Goal: Task Accomplishment & Management: Use online tool/utility

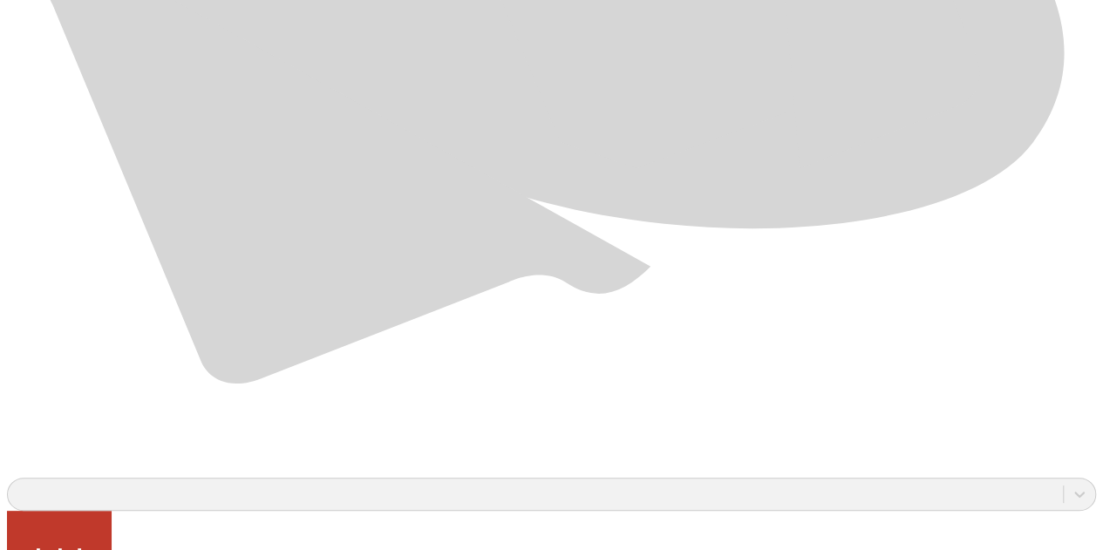
scroll to position [1272, 0]
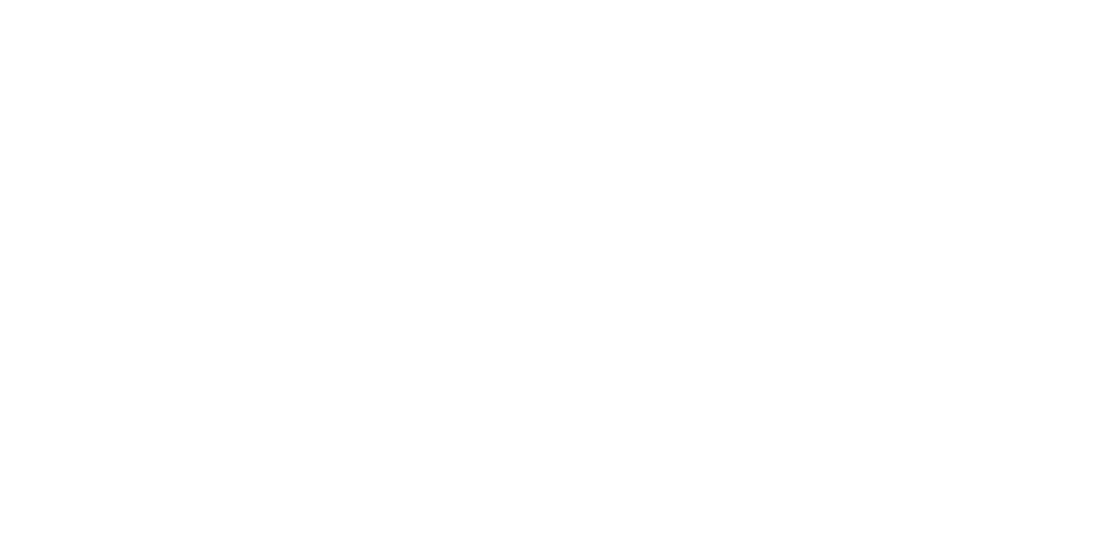
scroll to position [0, 0]
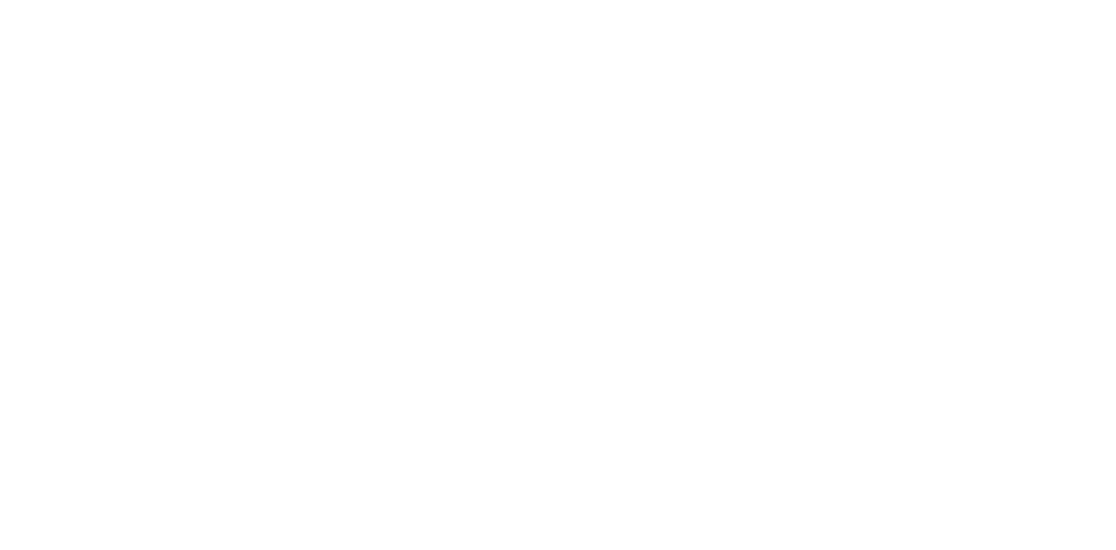
drag, startPoint x: 274, startPoint y: 269, endPoint x: 289, endPoint y: 283, distance: 20.4
type input "PRT-[PERSON_NAME]-Julio-2025.xlsx"
